Goal: Information Seeking & Learning: Learn about a topic

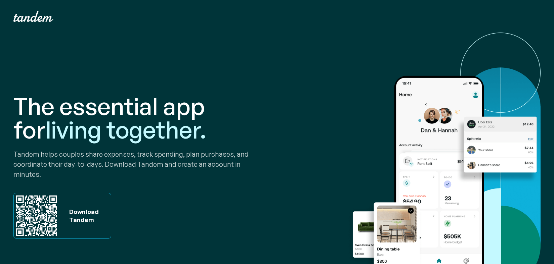
click at [88, 108] on h1 "The essential app for living together." at bounding box center [143, 117] width 261 height 47
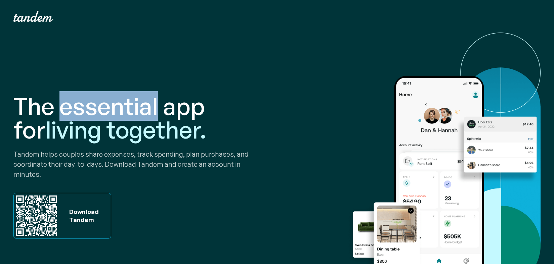
click at [88, 108] on h1 "The essential app for living together." at bounding box center [143, 117] width 261 height 47
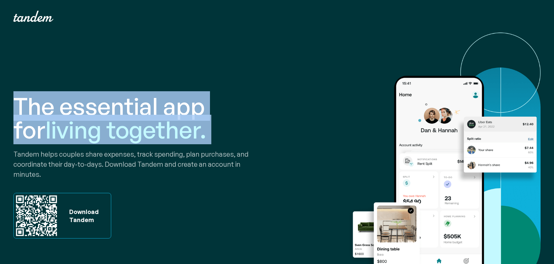
click at [88, 108] on h1 "The essential app for living together." at bounding box center [143, 117] width 261 height 47
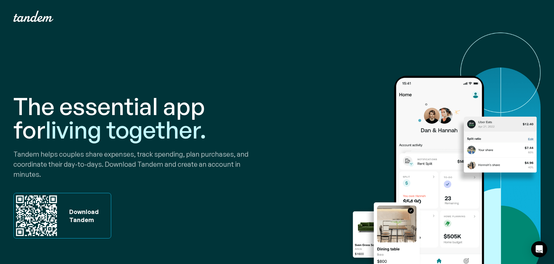
click at [104, 109] on h1 "The essential app for living together." at bounding box center [143, 117] width 261 height 47
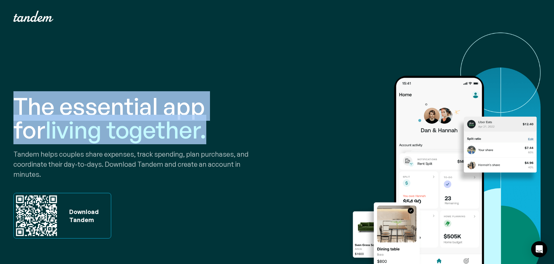
drag, startPoint x: 15, startPoint y: 99, endPoint x: 236, endPoint y: 133, distance: 223.2
click at [237, 134] on h1 "The essential app for living together." at bounding box center [143, 117] width 261 height 47
click at [236, 133] on h1 "The essential app for living together." at bounding box center [143, 117] width 261 height 47
drag, startPoint x: 236, startPoint y: 133, endPoint x: 63, endPoint y: 94, distance: 176.9
click at [62, 94] on h1 "The essential app for living together." at bounding box center [143, 117] width 261 height 47
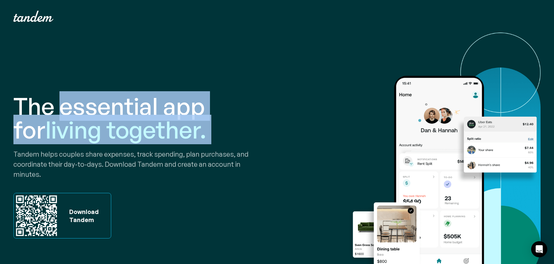
click at [63, 94] on h1 "The essential app for living together." at bounding box center [143, 117] width 261 height 47
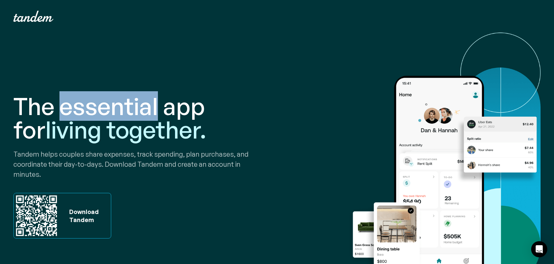
click at [63, 94] on h1 "The essential app for living together." at bounding box center [143, 117] width 261 height 47
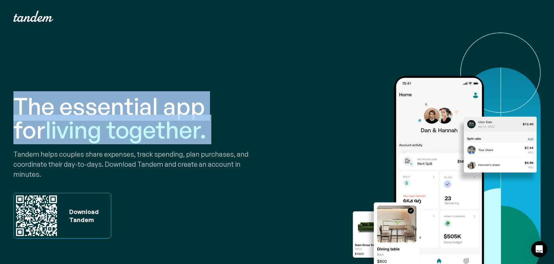
click at [63, 94] on h1 "The essential app for living together." at bounding box center [143, 117] width 261 height 47
click at [95, 100] on h1 "The essential app for living together." at bounding box center [143, 117] width 261 height 47
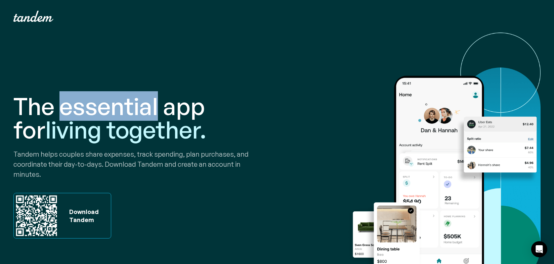
click at [95, 100] on h1 "The essential app for living together." at bounding box center [143, 117] width 261 height 47
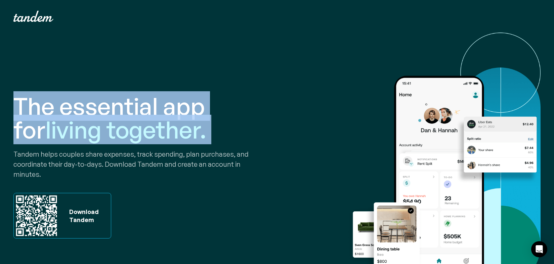
click at [95, 100] on h1 "The essential app for living together." at bounding box center [143, 117] width 261 height 47
click at [119, 100] on h1 "The essential app for living together." at bounding box center [143, 117] width 261 height 47
drag, startPoint x: 11, startPoint y: 103, endPoint x: 204, endPoint y: 136, distance: 195.2
click at [204, 136] on div "The essential app for living together. Tandem helps couples share expenses, tra…" at bounding box center [277, 167] width 554 height 268
click at [194, 136] on h1 "The essential app for living together." at bounding box center [143, 117] width 261 height 47
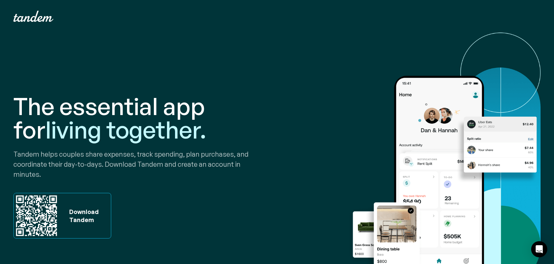
click at [200, 135] on h1 "The essential app for living together." at bounding box center [143, 117] width 261 height 47
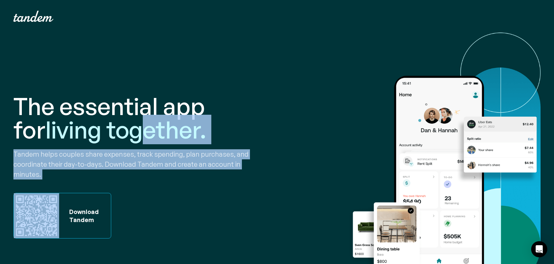
drag, startPoint x: 197, startPoint y: 180, endPoint x: 106, endPoint y: 129, distance: 104.5
click at [106, 129] on div "The essential app for living together. Tandem helps couples share expenses, tra…" at bounding box center [143, 166] width 261 height 225
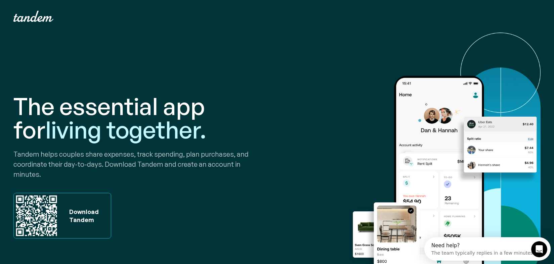
click at [76, 165] on p "Tandem helps couples share expenses, track spending, plan purchases, and coordi…" at bounding box center [143, 164] width 261 height 30
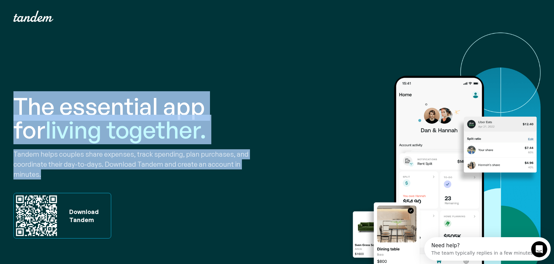
drag, startPoint x: 46, startPoint y: 177, endPoint x: 16, endPoint y: 110, distance: 72.6
click at [16, 110] on div "The essential app for living together. Tandem helps couples share expenses, tra…" at bounding box center [143, 166] width 261 height 225
click at [16, 110] on h1 "The essential app for living together." at bounding box center [143, 117] width 261 height 47
drag, startPoint x: 16, startPoint y: 110, endPoint x: 133, endPoint y: 167, distance: 129.8
click at [133, 167] on div "The essential app for living together. Tandem helps couples share expenses, tra…" at bounding box center [143, 166] width 261 height 225
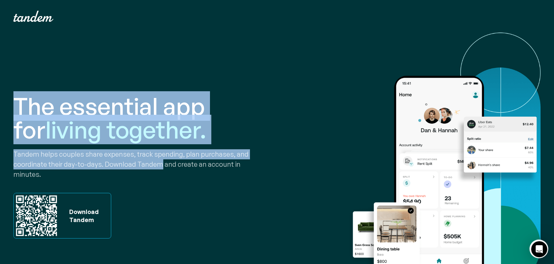
click at [133, 167] on p "Tandem helps couples share expenses, track spending, plan purchases, and coordi…" at bounding box center [143, 164] width 261 height 30
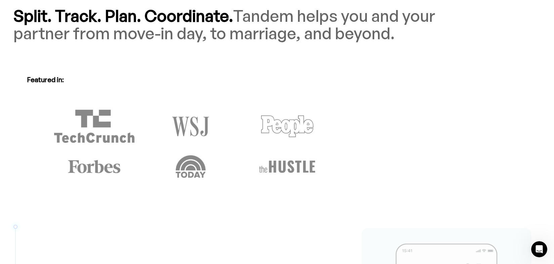
scroll to position [609, 0]
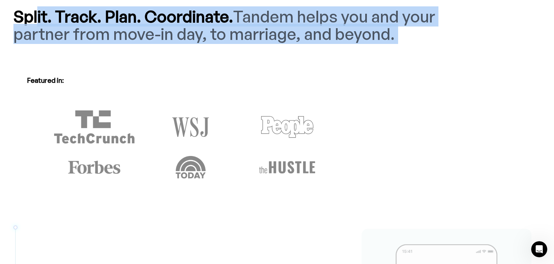
drag, startPoint x: 37, startPoint y: 18, endPoint x: 291, endPoint y: 61, distance: 258.1
click at [293, 61] on div "DO IT IN TANDEM Split. Track. Plan. Coordinate. [PERSON_NAME] helps you and you…" at bounding box center [223, 87] width 421 height 196
click at [291, 61] on div "DO IT IN TANDEM Split. Track. Plan. Coordinate. [PERSON_NAME] helps you and you…" at bounding box center [223, 87] width 421 height 196
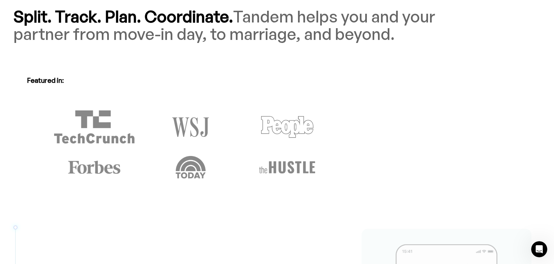
click at [291, 28] on span "Tandem helps you and your partner from move-in day, to marriage, and beyond." at bounding box center [223, 25] width 421 height 38
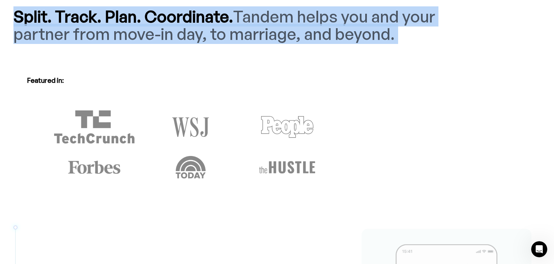
click at [291, 28] on span "Tandem helps you and your partner from move-in day, to marriage, and beyond." at bounding box center [223, 25] width 421 height 38
click at [325, 34] on span "Tandem helps you and your partner from move-in day, to marriage, and beyond." at bounding box center [223, 25] width 421 height 38
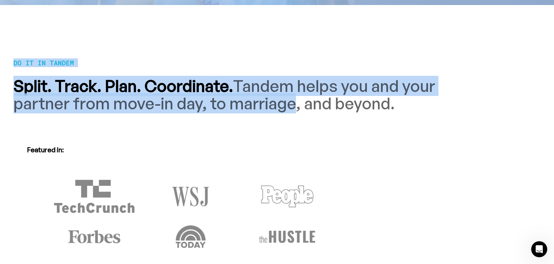
drag, startPoint x: 325, startPoint y: 34, endPoint x: 162, endPoint y: -5, distance: 168.2
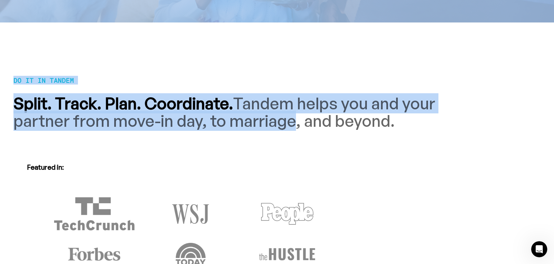
click at [198, 109] on strong "Split. Track. Plan. Coordinate." at bounding box center [123, 103] width 220 height 20
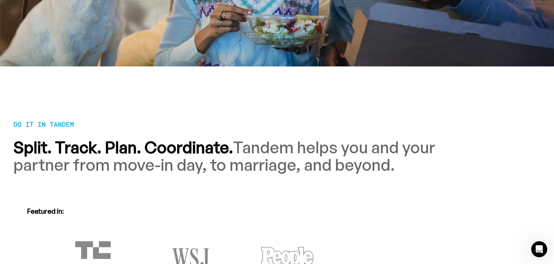
scroll to position [485, 0]
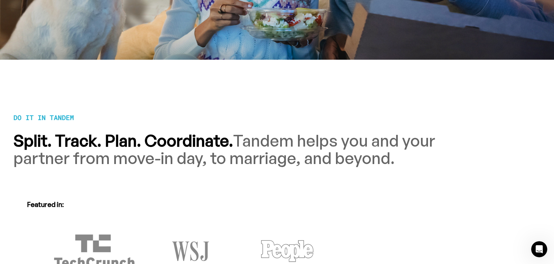
click at [198, 114] on p "DO IT IN TANDEM" at bounding box center [223, 117] width 421 height 8
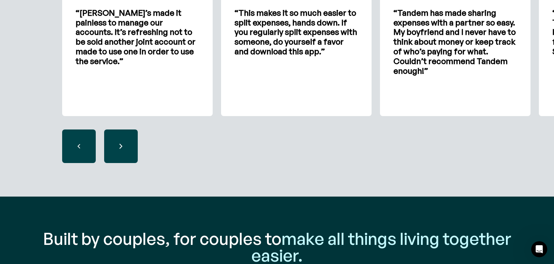
scroll to position [1923, 0]
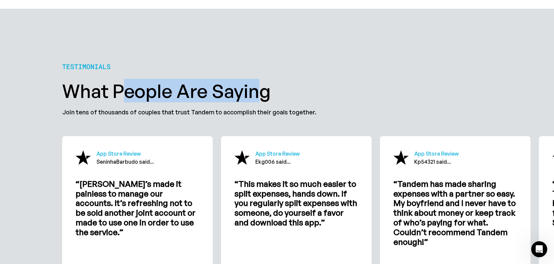
drag, startPoint x: 121, startPoint y: 79, endPoint x: 260, endPoint y: 98, distance: 140.3
click at [260, 98] on h2 "What people are saying" at bounding box center [277, 90] width 430 height 19
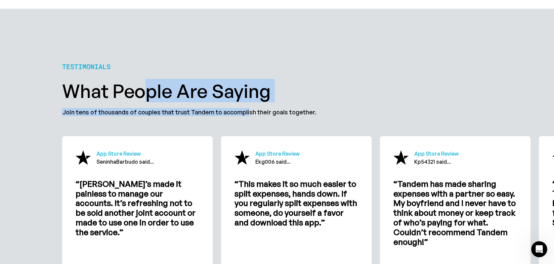
drag, startPoint x: 242, startPoint y: 110, endPoint x: 138, endPoint y: 101, distance: 104.2
click at [138, 101] on div "testimonials What people are saying Join tens of thousands of couples that trus…" at bounding box center [277, 188] width 457 height 252
click at [141, 100] on h2 "What people are saying" at bounding box center [277, 90] width 430 height 19
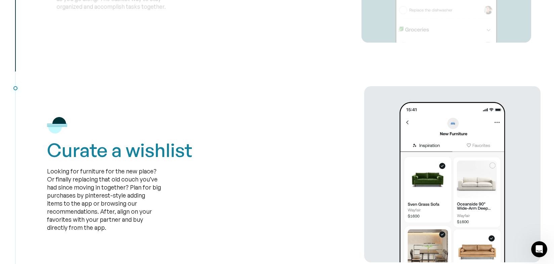
scroll to position [1376, 0]
